Goal: Task Accomplishment & Management: Manage account settings

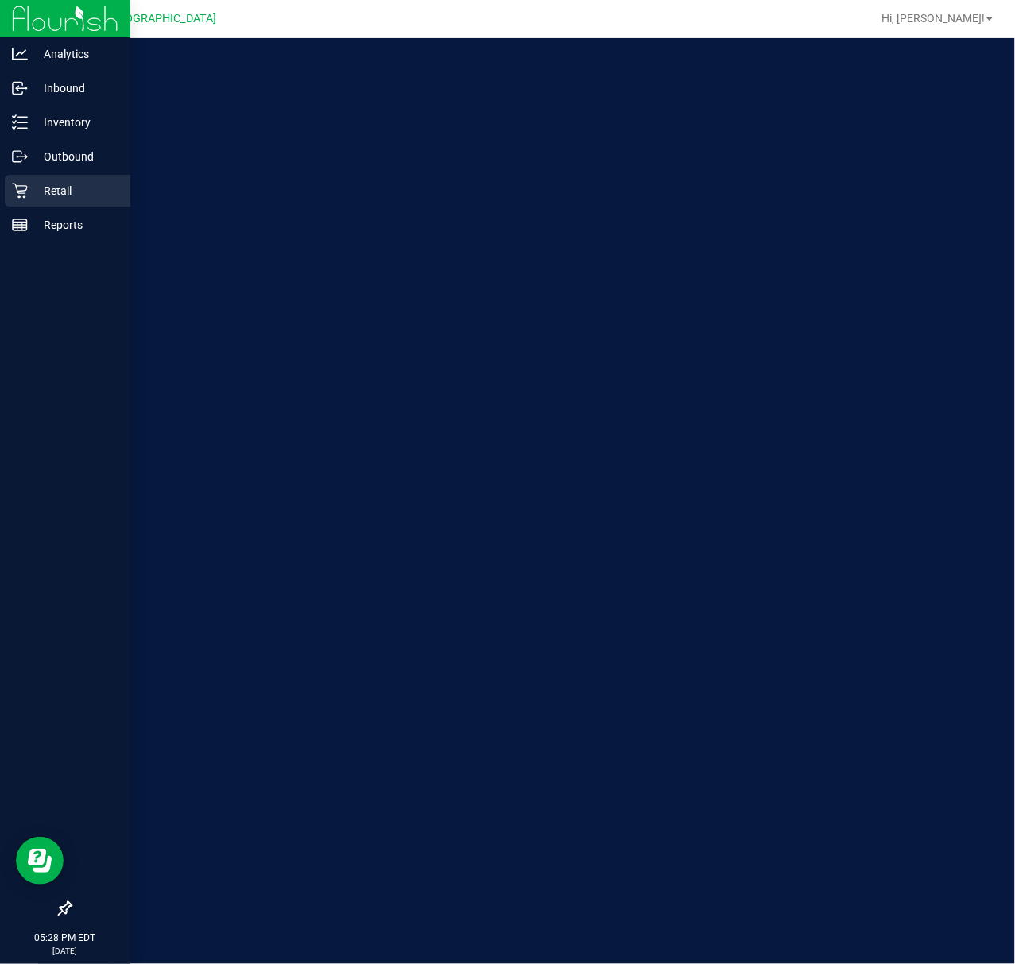
click at [45, 191] on p "Retail" at bounding box center [75, 190] width 95 height 19
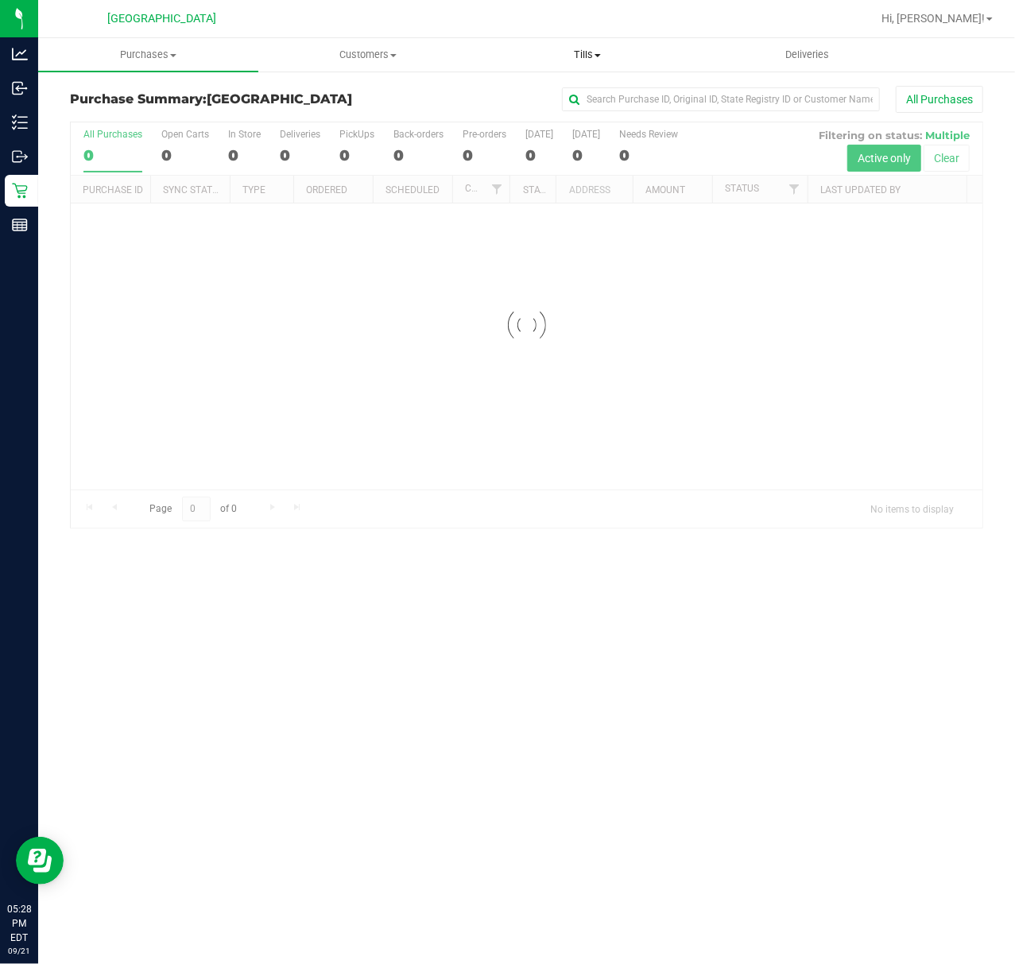
click at [585, 52] on span "Tills" at bounding box center [587, 55] width 218 height 14
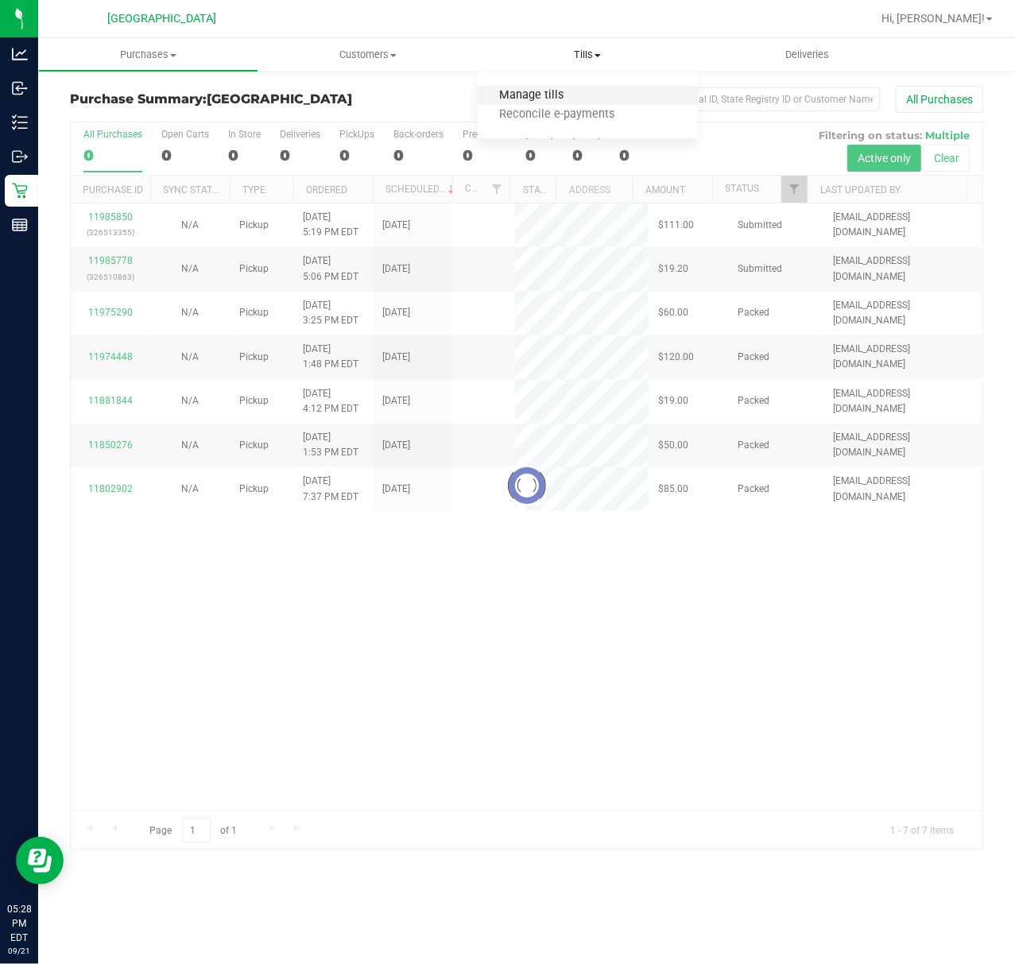
click at [573, 92] on span "Manage tills" at bounding box center [531, 96] width 107 height 14
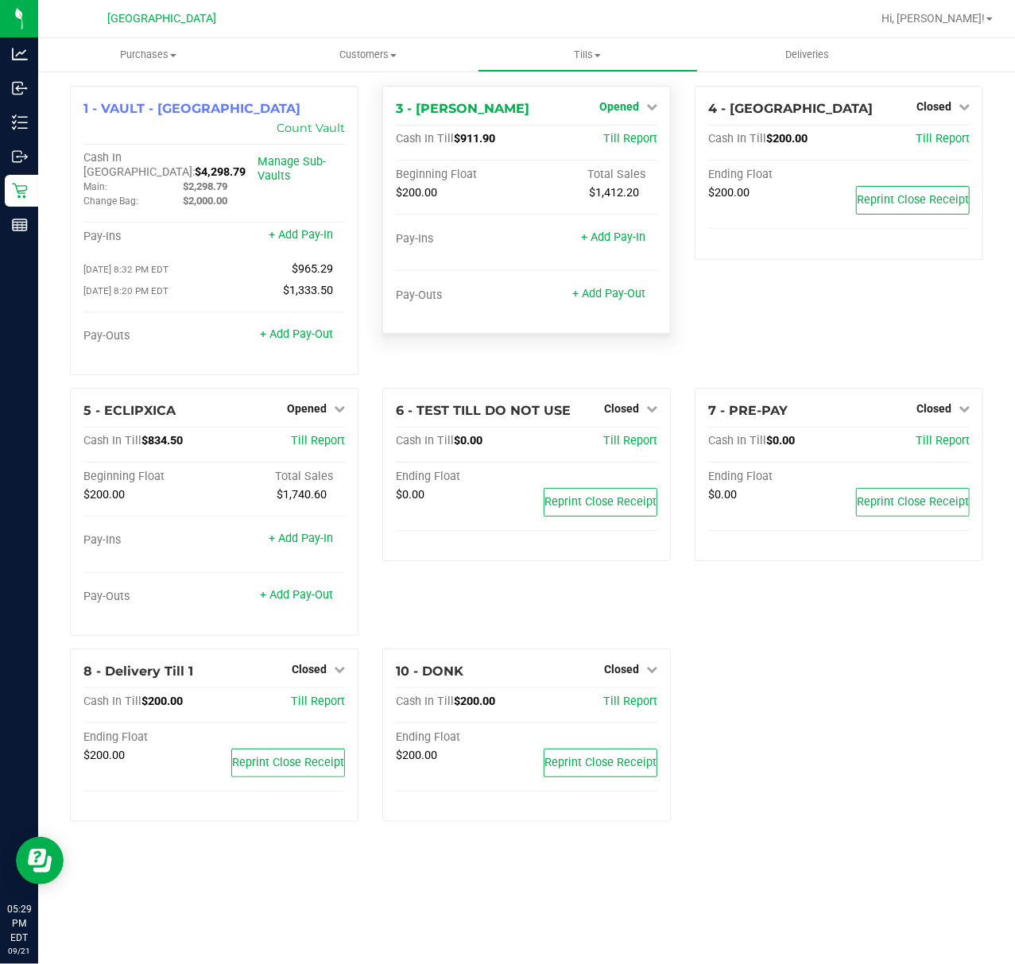
click at [632, 111] on span "Opened" at bounding box center [619, 106] width 40 height 13
click at [631, 143] on link "Close Till" at bounding box center [621, 139] width 43 height 13
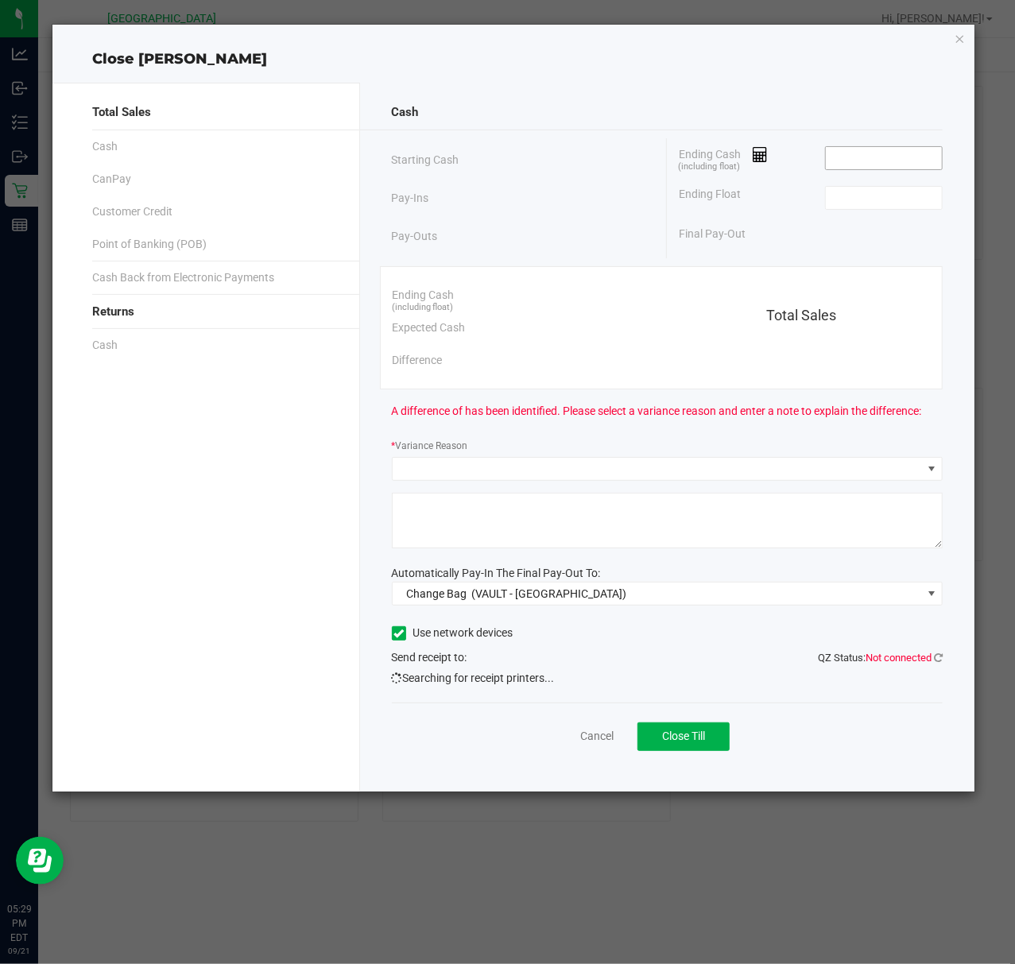
click at [849, 166] on input at bounding box center [884, 158] width 117 height 22
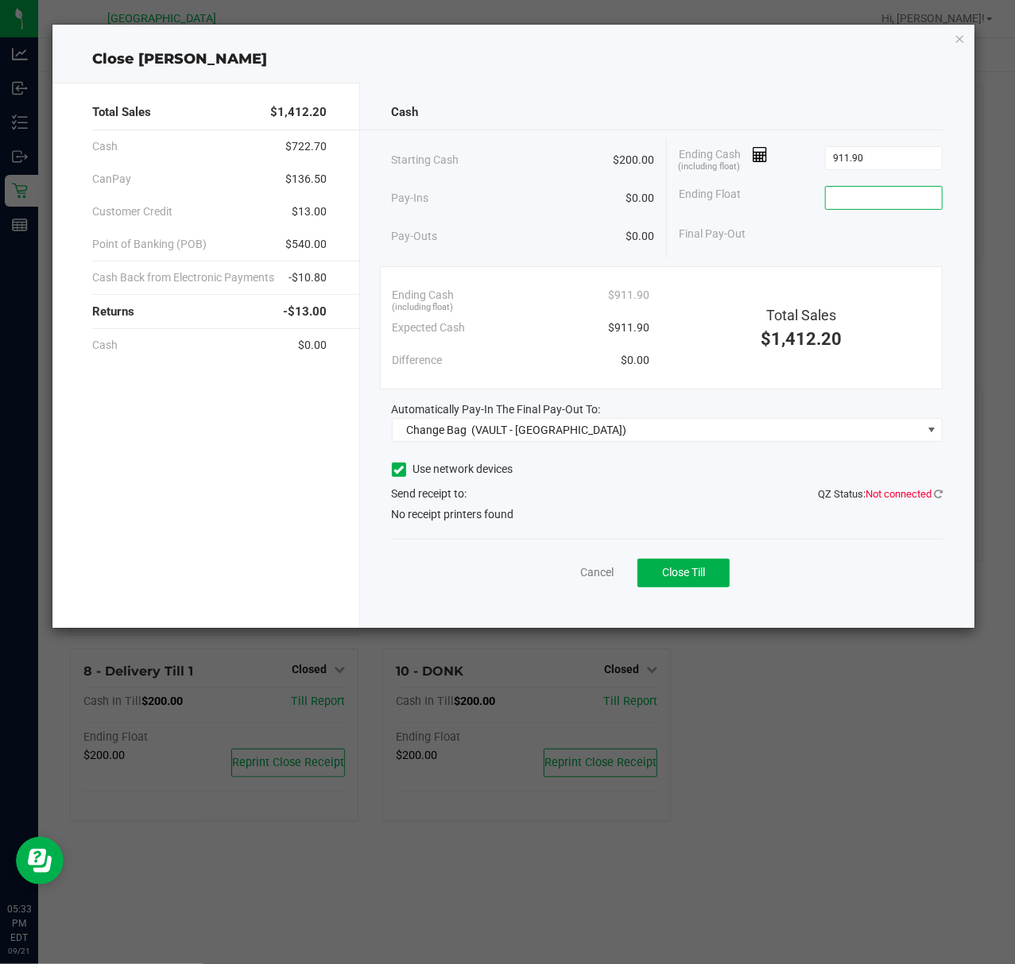
type input "$911.90"
click at [900, 197] on input at bounding box center [884, 198] width 117 height 22
type input "$200.00"
click at [548, 435] on span "(VAULT - PORT ST LUCIE)" at bounding box center [548, 429] width 155 height 13
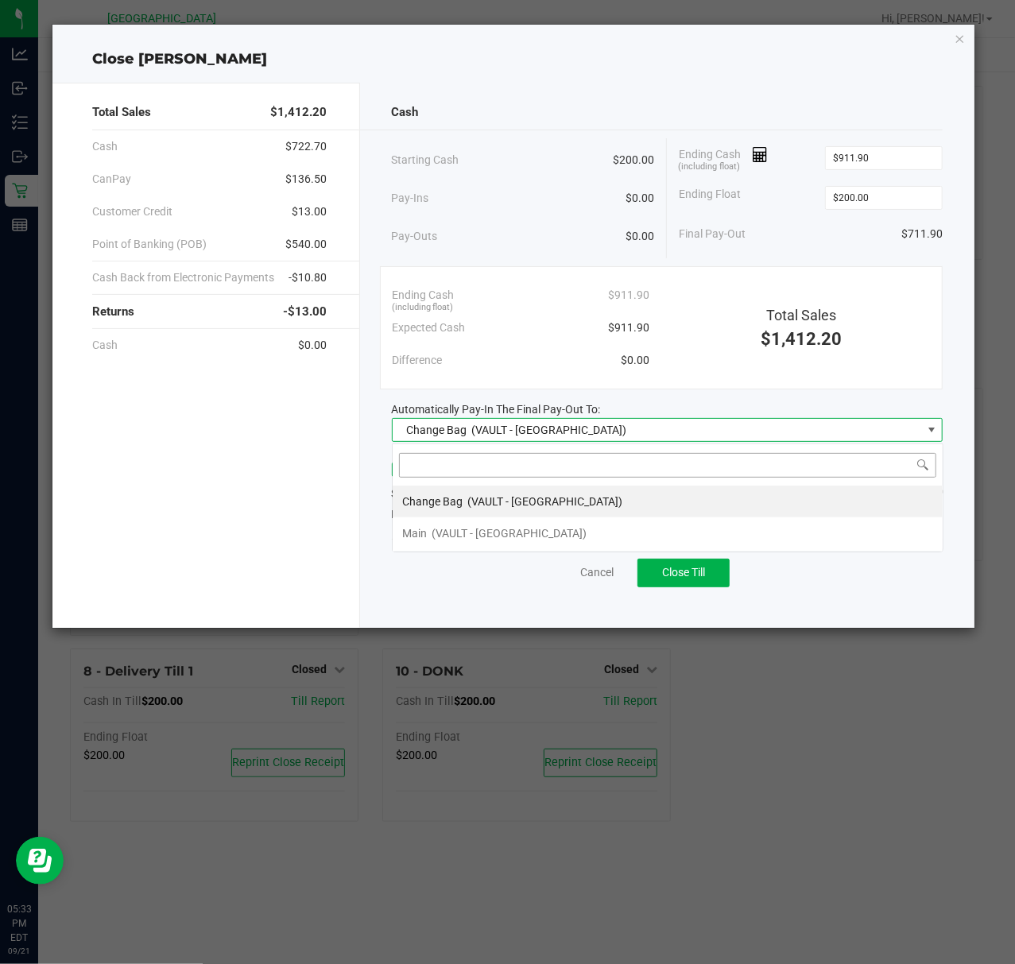
scroll to position [24, 551]
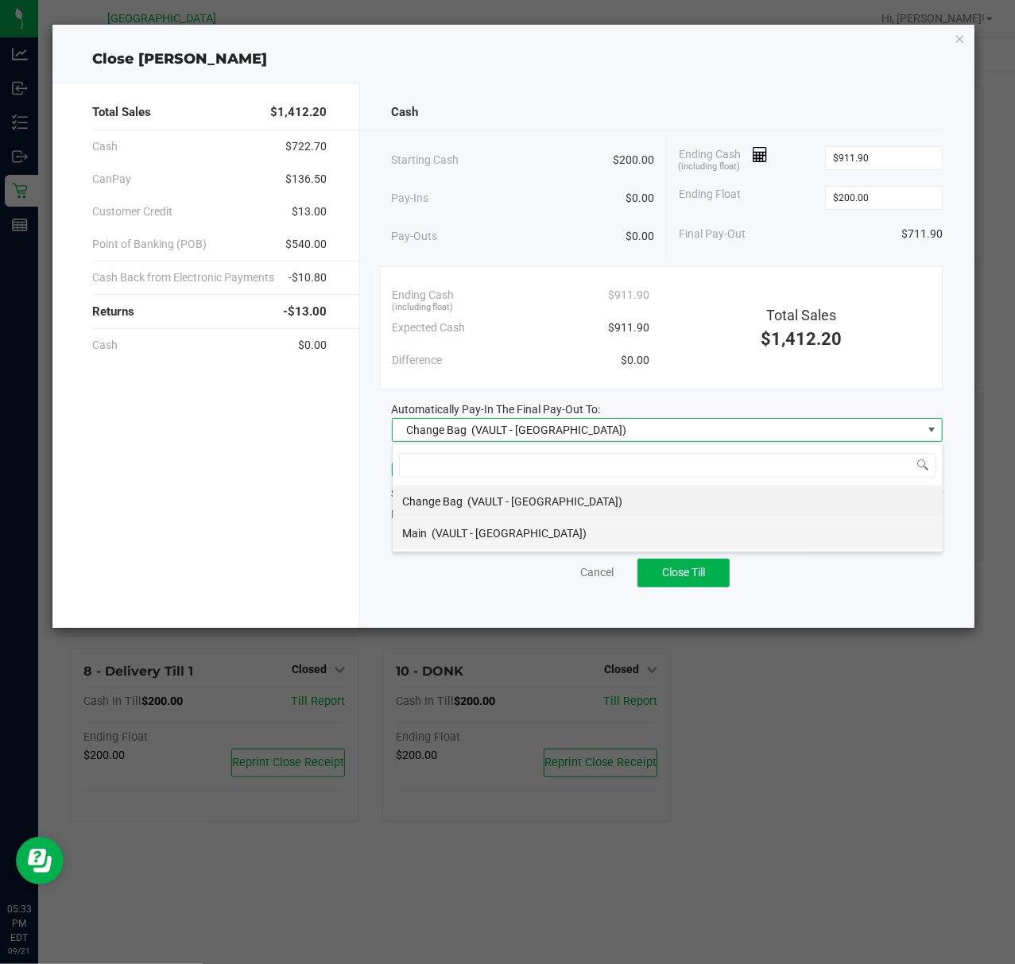
click at [467, 538] on span "(VAULT - PORT ST LUCIE)" at bounding box center [508, 533] width 155 height 13
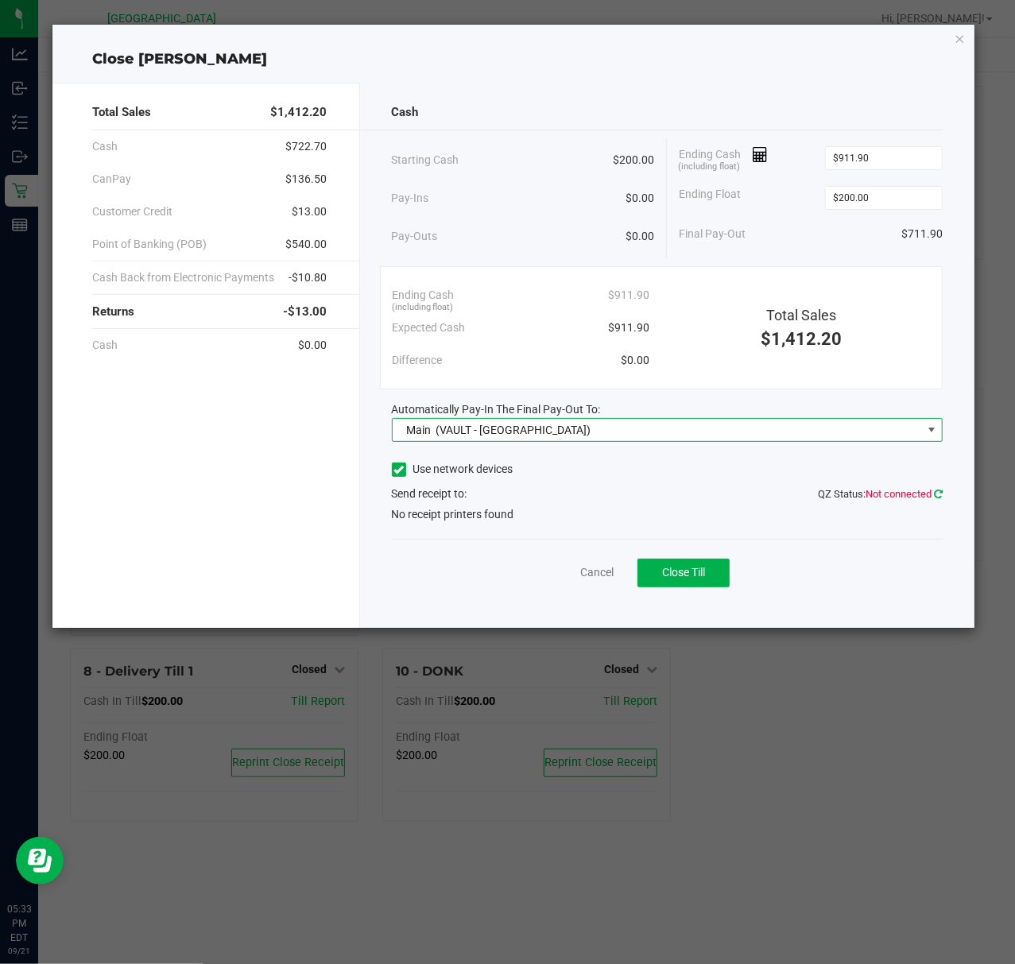
click at [942, 497] on icon at bounding box center [938, 494] width 9 height 10
click at [590, 576] on link "Cancel" at bounding box center [596, 572] width 33 height 17
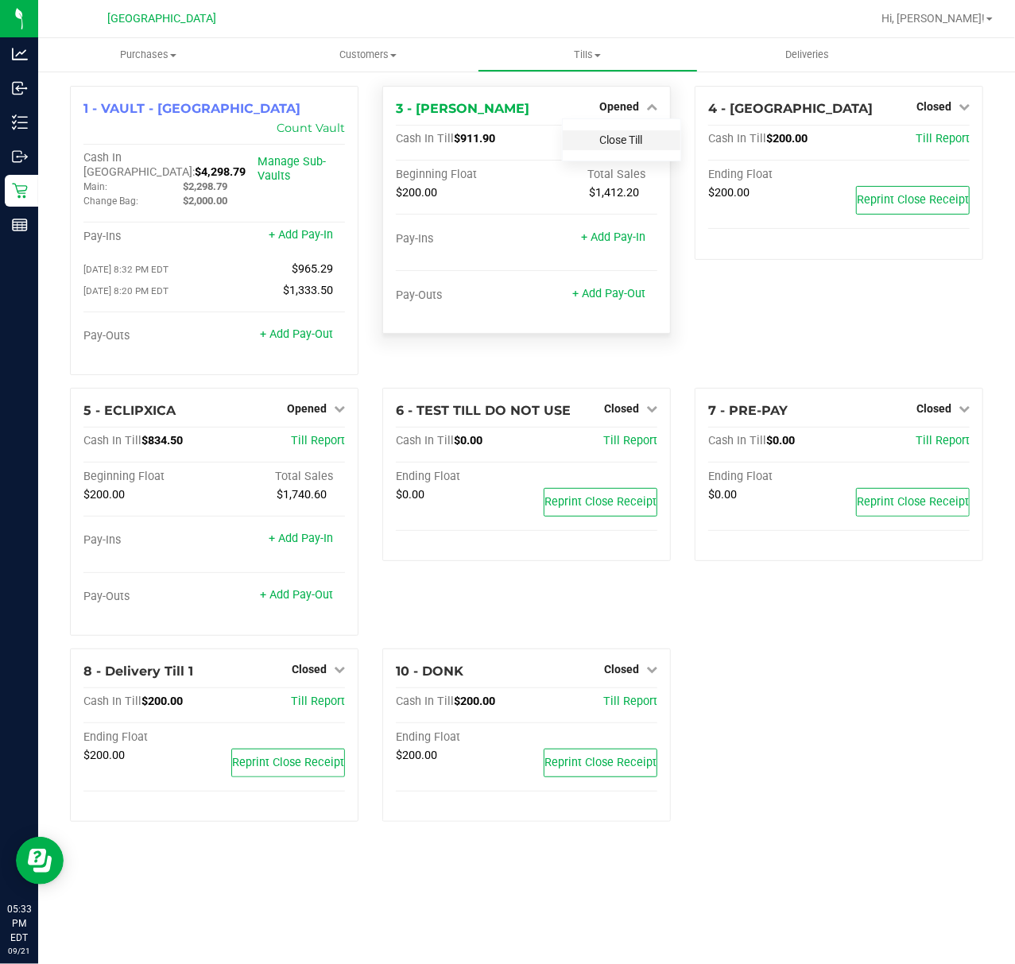
click at [625, 134] on link "Close Till" at bounding box center [621, 139] width 43 height 13
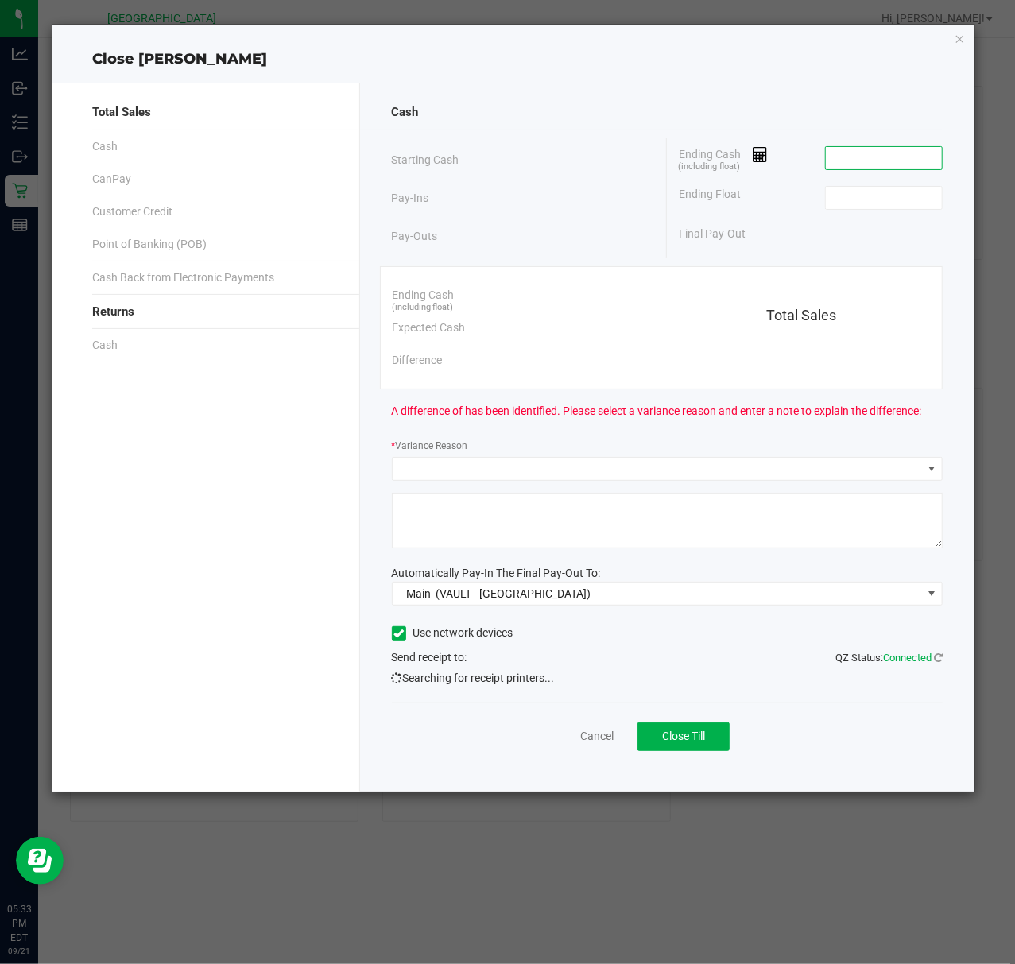
click at [871, 163] on input at bounding box center [884, 158] width 117 height 22
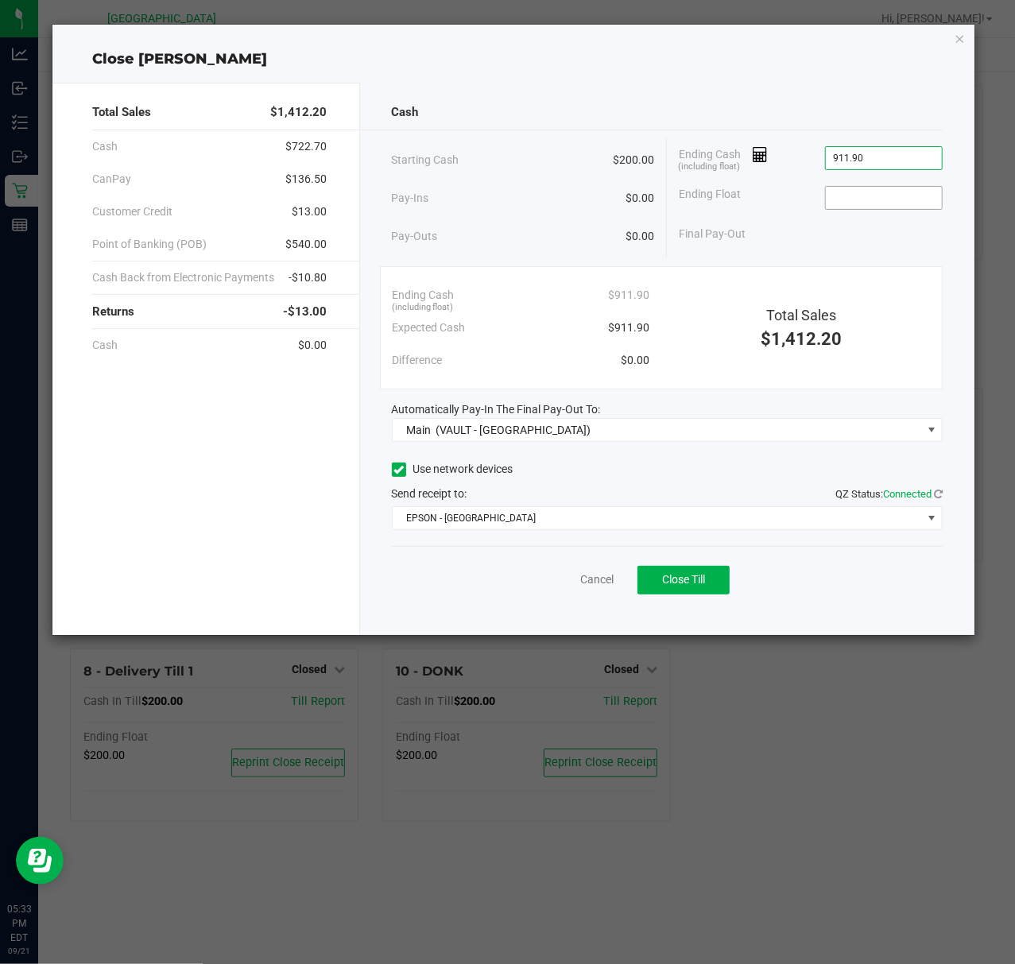
type input "$911.90"
click at [915, 209] on input at bounding box center [884, 198] width 117 height 22
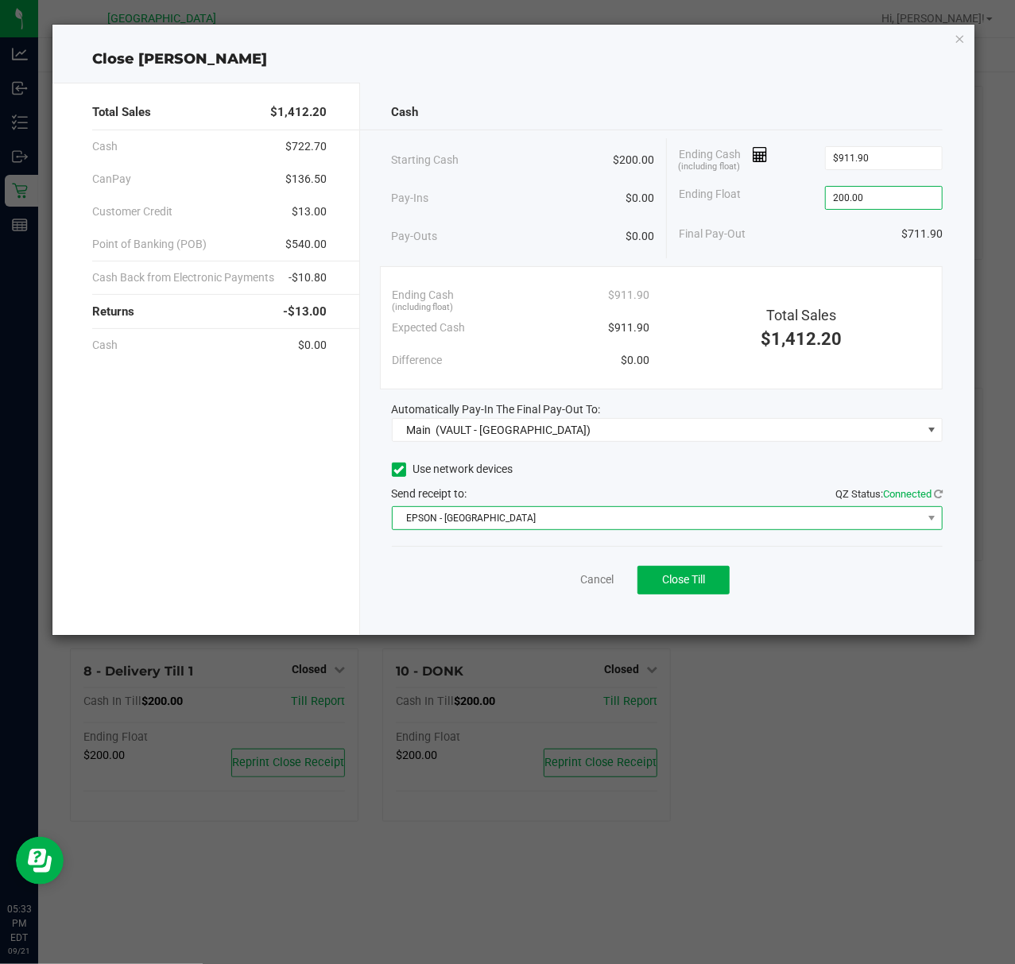
type input "$200.00"
click at [526, 516] on span "EPSON - EAST-TIMOR" at bounding box center [658, 518] width 530 height 22
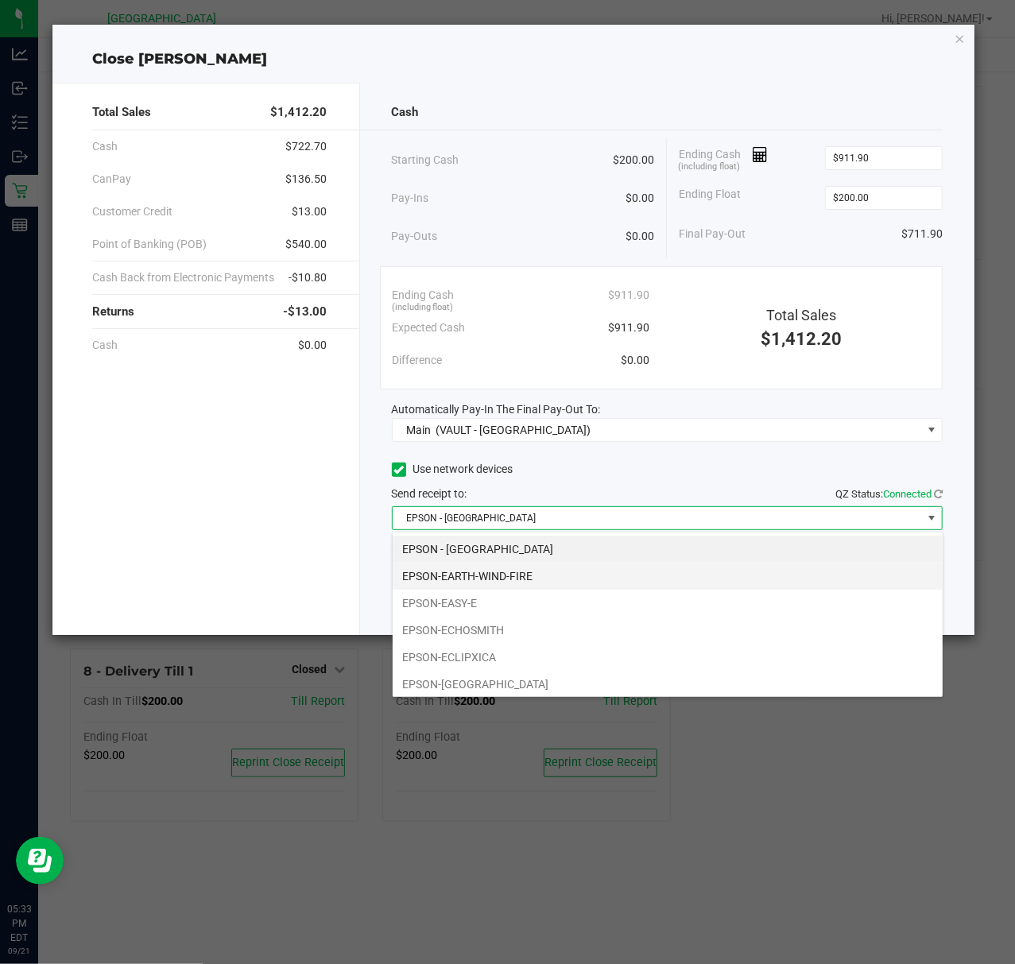
click at [521, 569] on li "EPSON-EARTH-WIND-FIRE" at bounding box center [668, 576] width 550 height 27
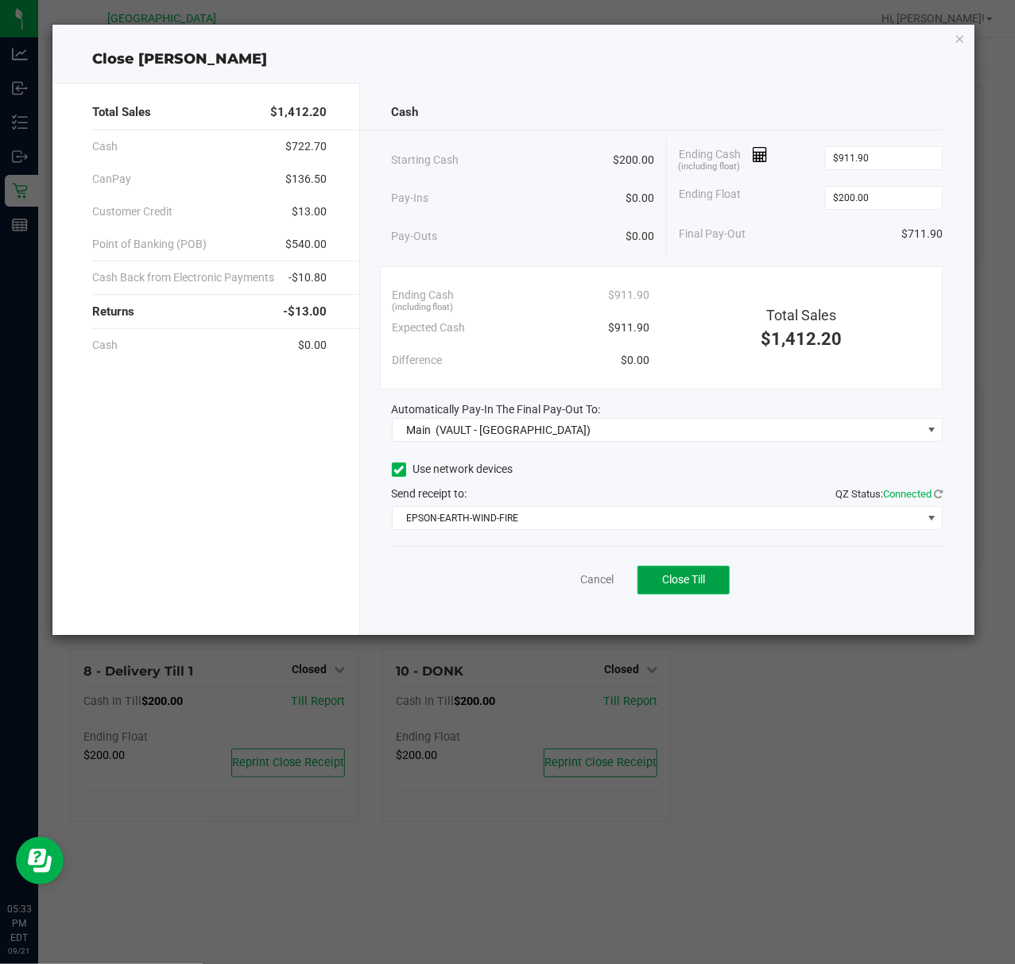
click at [700, 591] on button "Close Till" at bounding box center [683, 580] width 92 height 29
click at [563, 588] on link "Dismiss" at bounding box center [562, 579] width 38 height 17
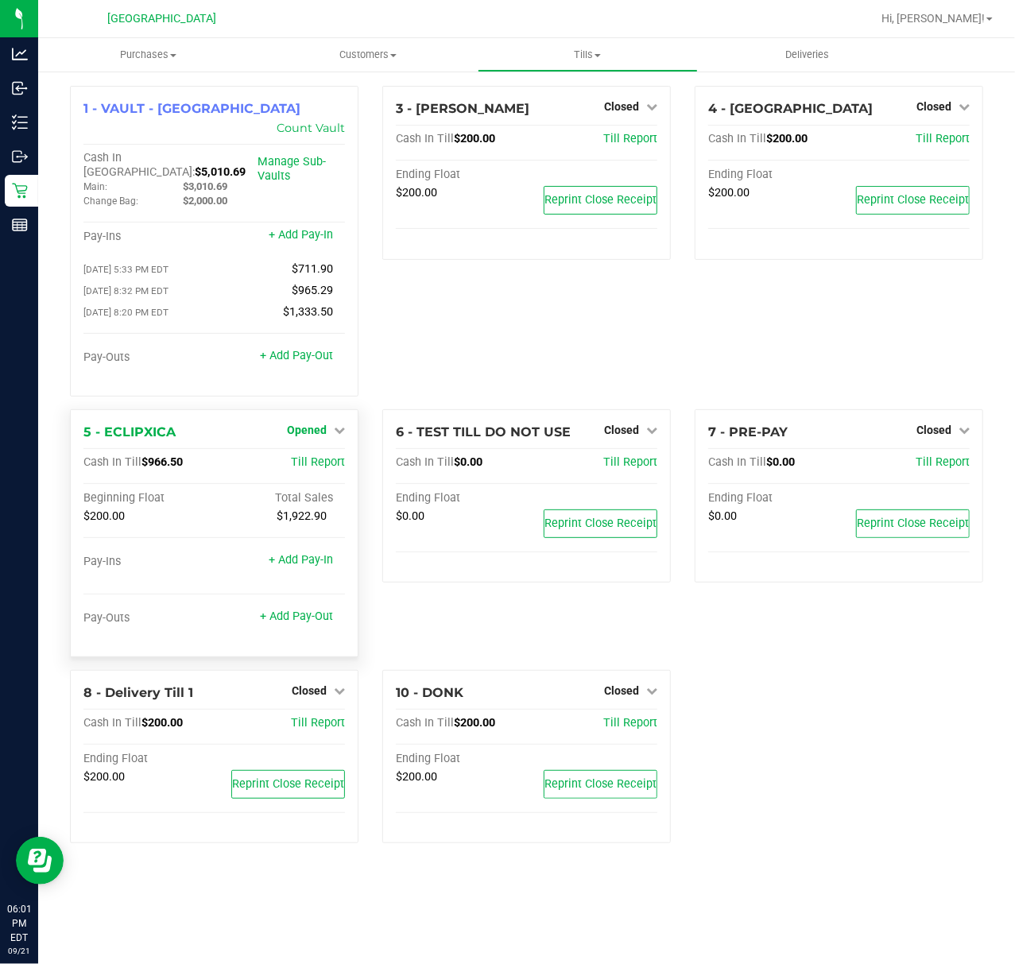
click at [341, 424] on icon at bounding box center [339, 429] width 11 height 11
click at [318, 456] on link "Close Till" at bounding box center [309, 462] width 43 height 13
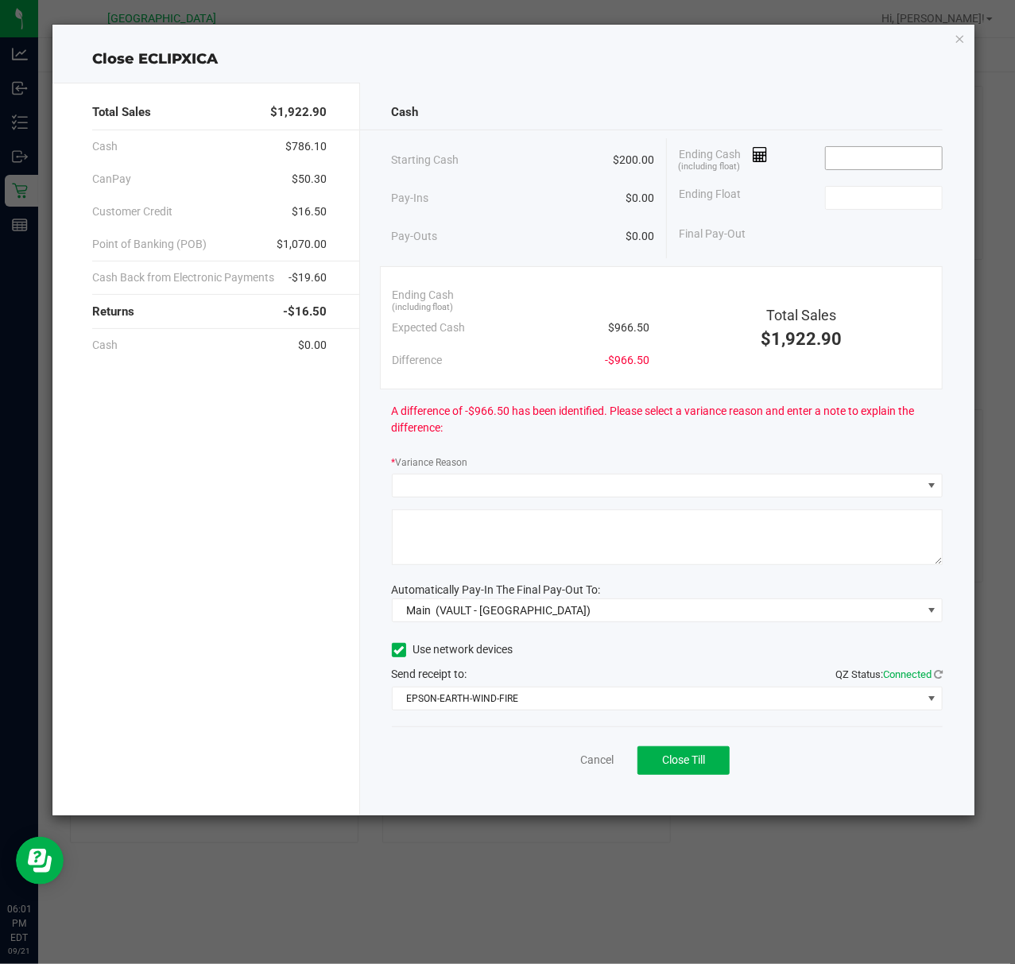
click at [839, 165] on input at bounding box center [884, 158] width 117 height 22
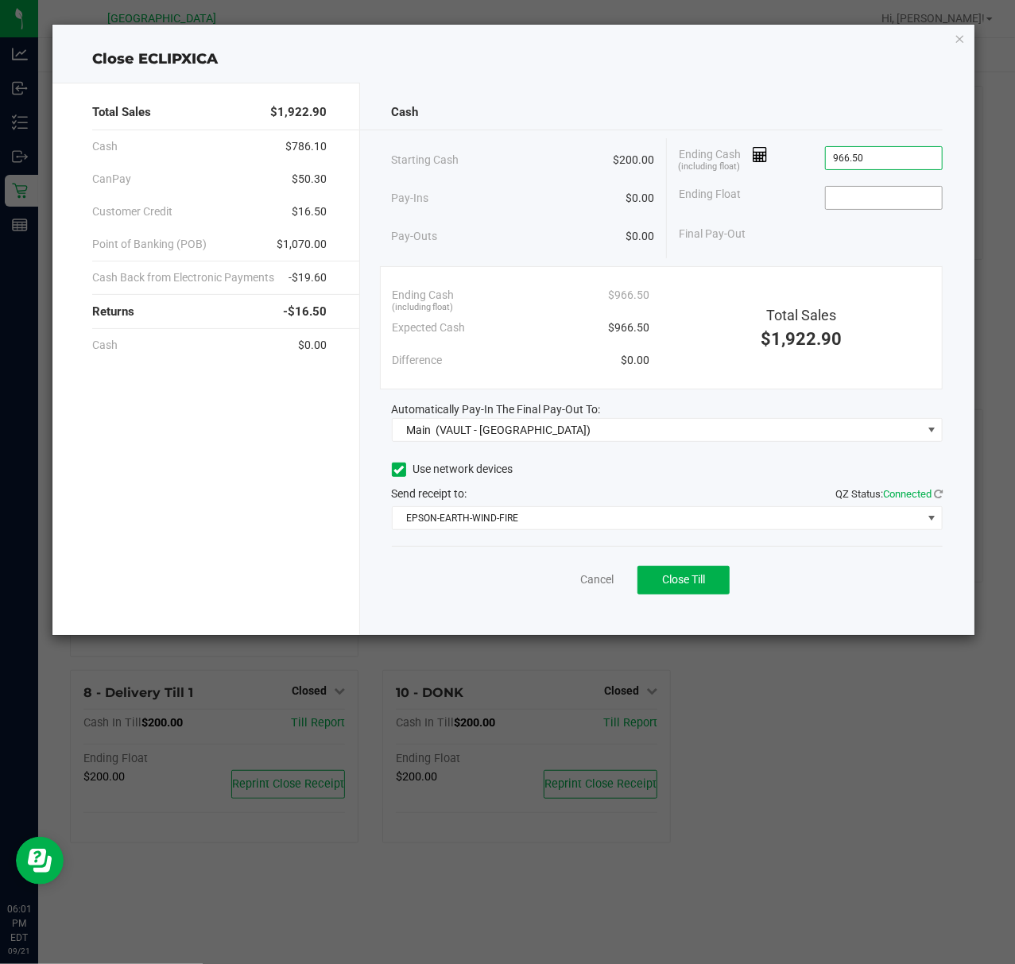
type input "$966.50"
click at [860, 209] on input at bounding box center [884, 198] width 117 height 22
type input "$200.00"
click at [675, 586] on span "Close Till" at bounding box center [683, 579] width 43 height 13
click at [543, 585] on link "Dismiss" at bounding box center [562, 579] width 38 height 17
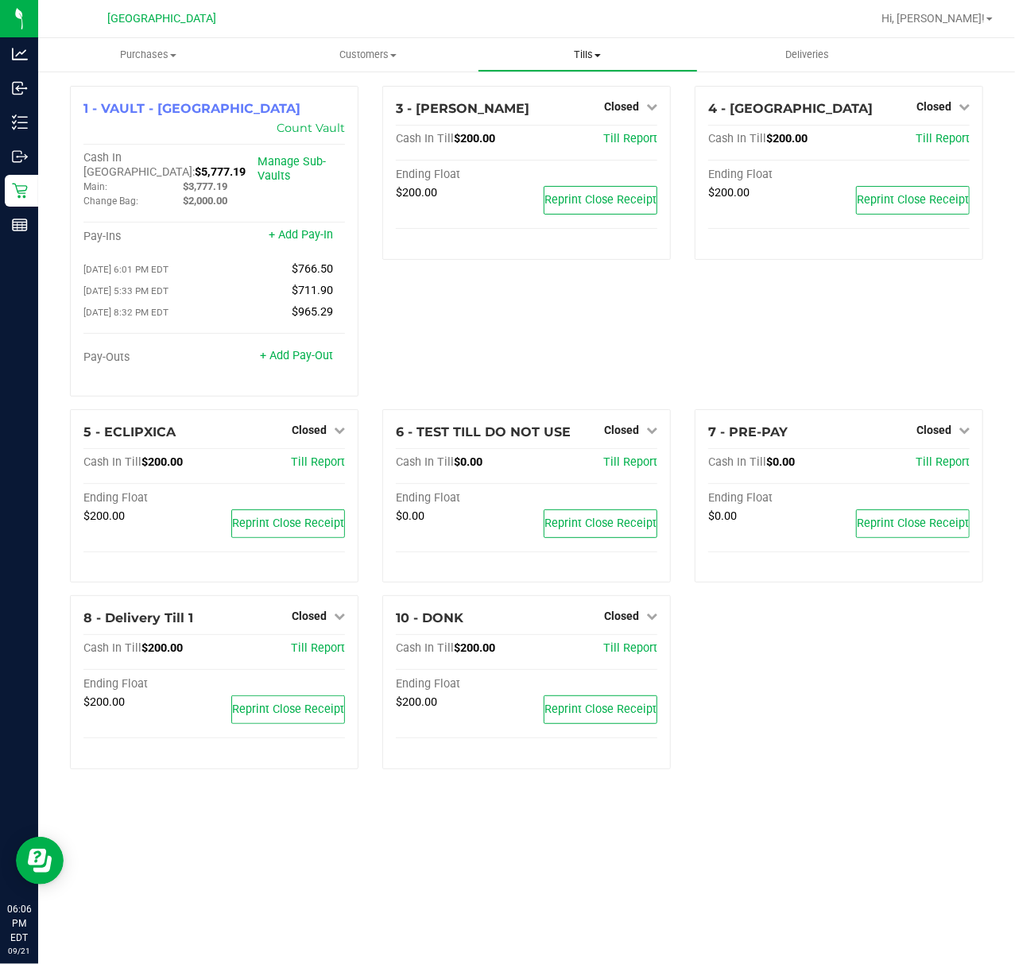
click at [594, 54] on span "Tills" at bounding box center [587, 55] width 218 height 14
click at [582, 114] on span "Reconcile e-payments" at bounding box center [557, 115] width 158 height 14
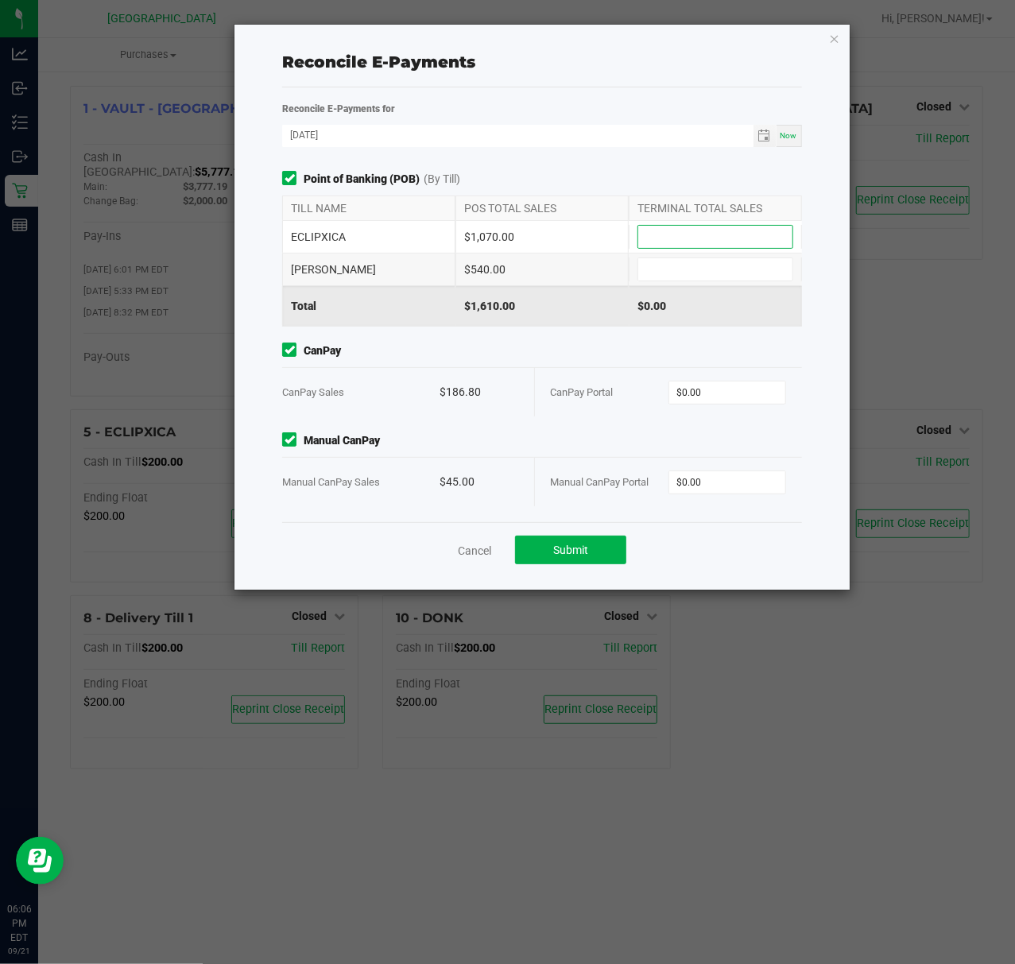
click at [672, 229] on input at bounding box center [715, 237] width 154 height 22
type input "$1,070.00"
click at [690, 277] on input at bounding box center [715, 269] width 154 height 22
type input "$540.00"
click at [760, 383] on input "0" at bounding box center [727, 392] width 116 height 22
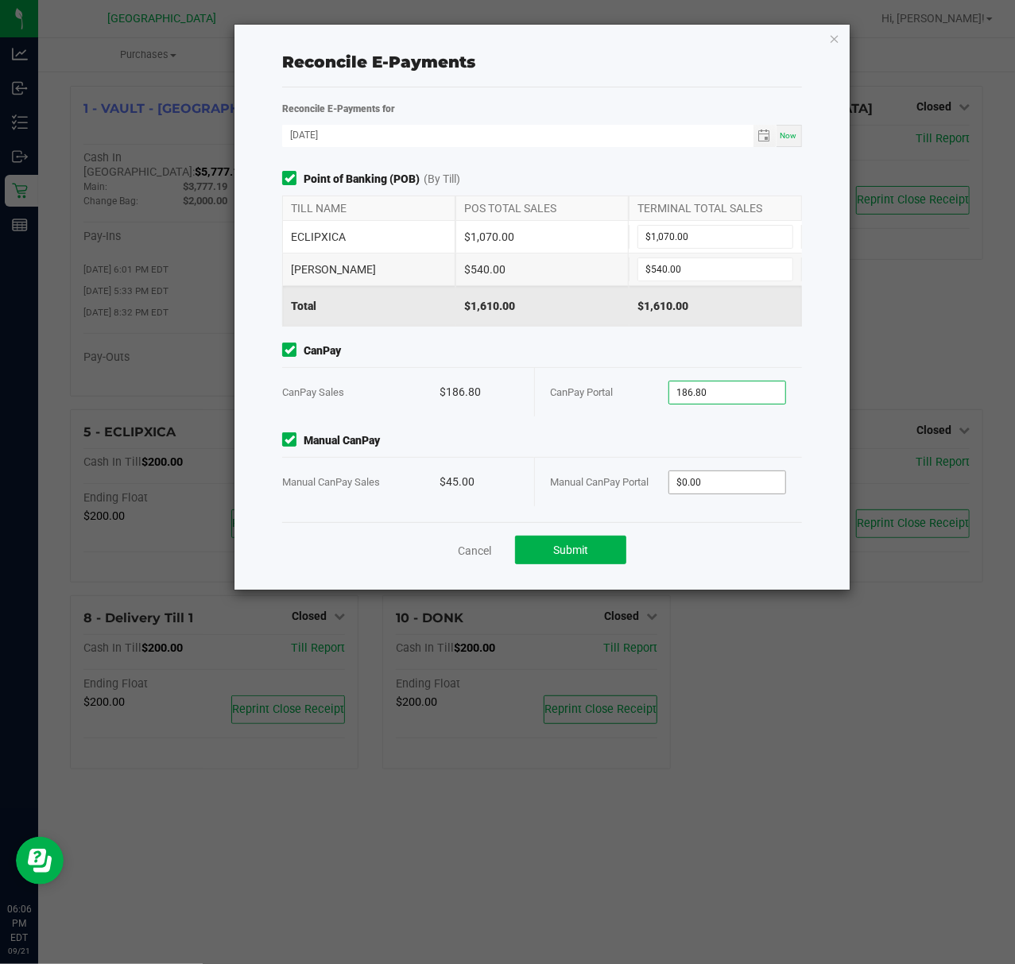
type input "$186.80"
click at [753, 489] on input "0" at bounding box center [727, 482] width 116 height 22
type input "$45.00"
click at [578, 561] on button "Submit" at bounding box center [570, 550] width 111 height 29
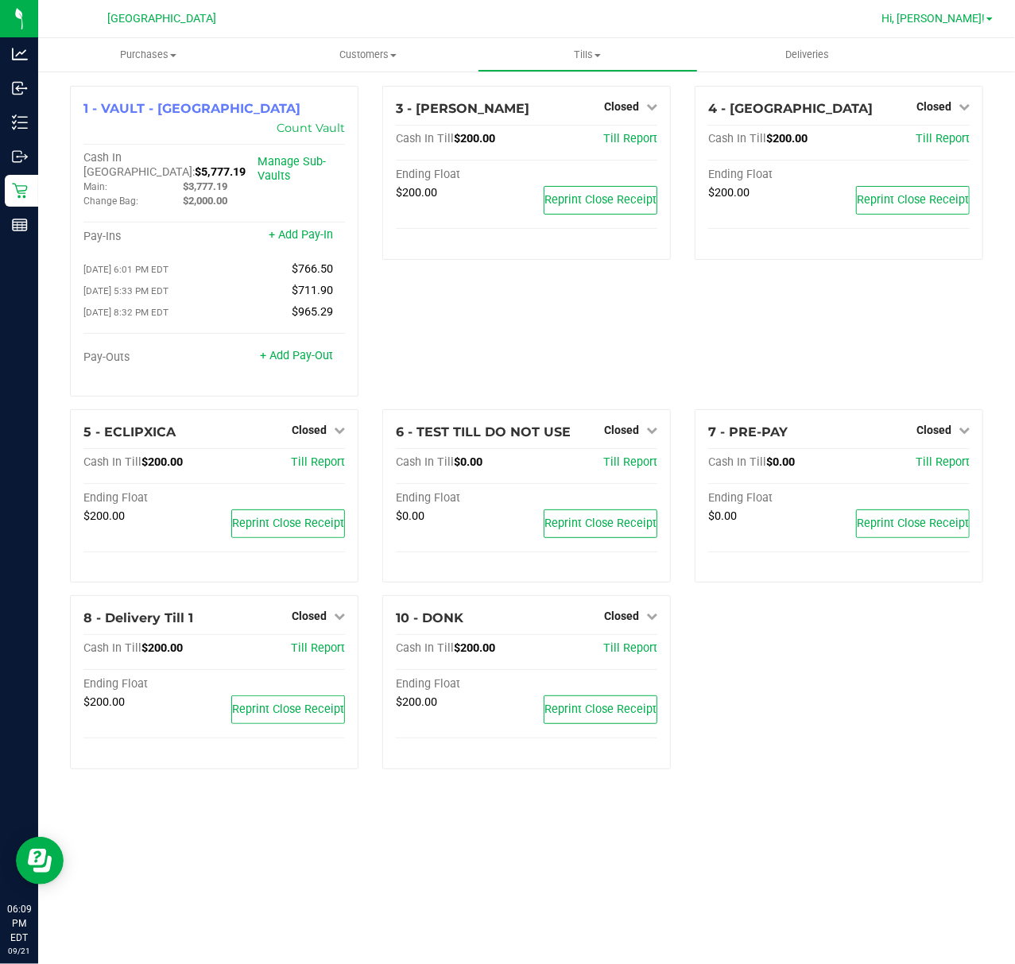
click at [963, 24] on span "Hi, [PERSON_NAME]!" at bounding box center [932, 18] width 103 height 13
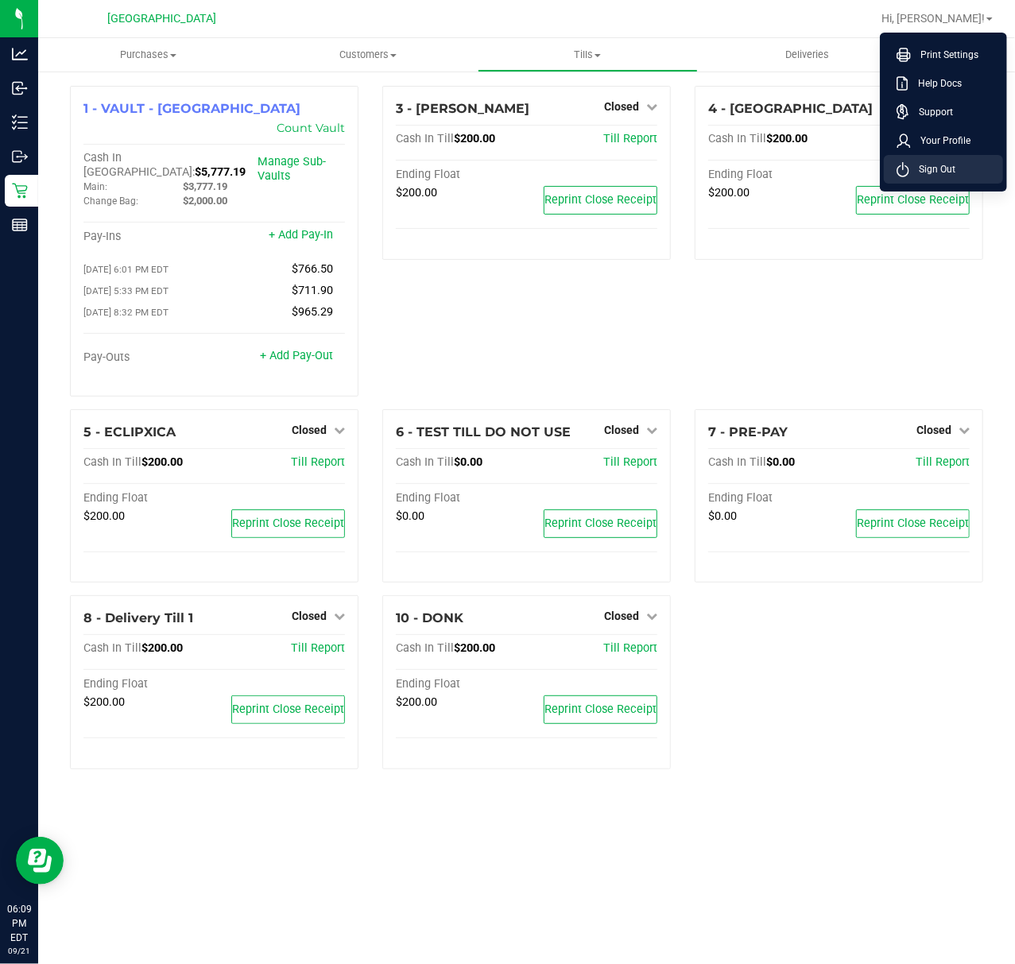
click at [933, 168] on span "Sign Out" at bounding box center [932, 169] width 46 height 16
